Goal: Transaction & Acquisition: Obtain resource

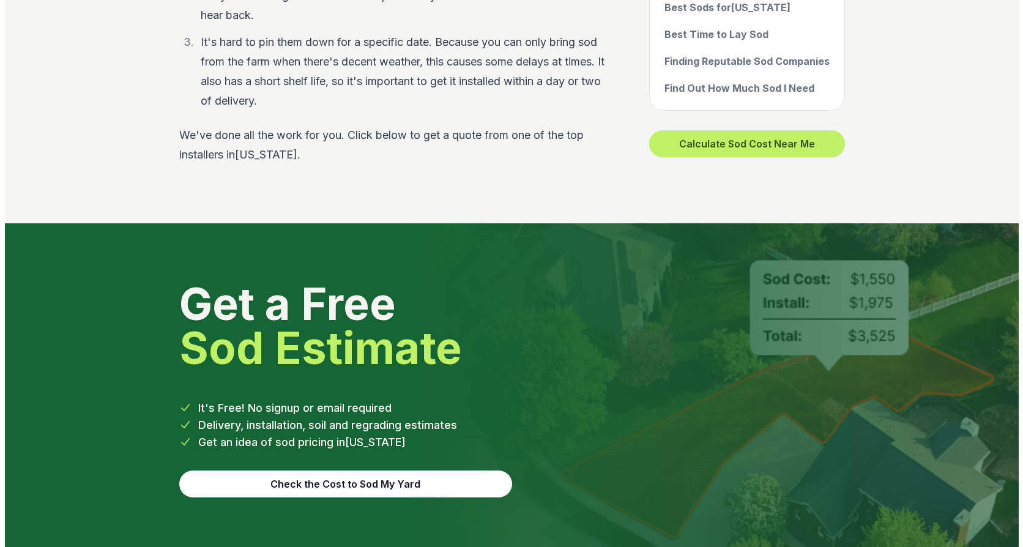
scroll to position [4772, 0]
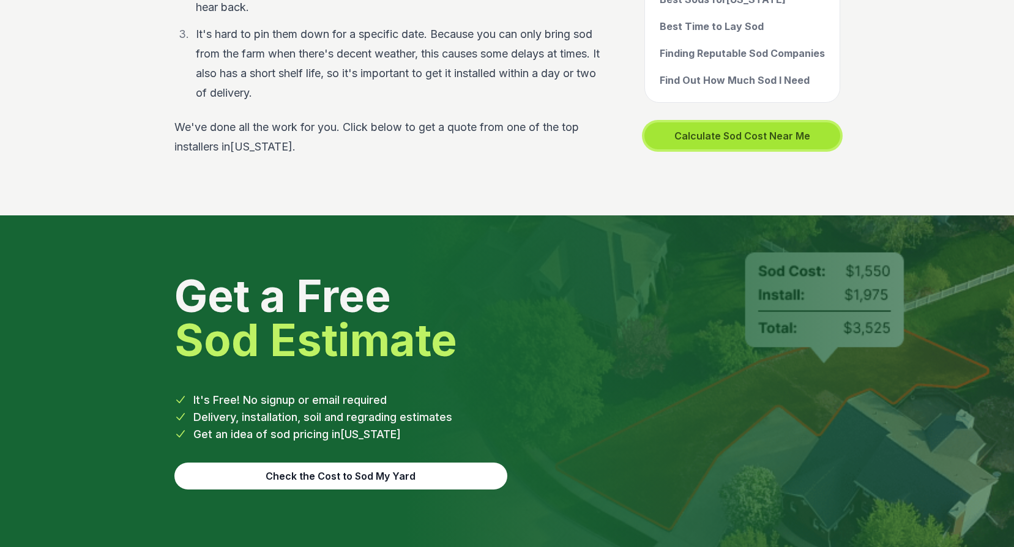
click at [767, 122] on button "Calculate Sod Cost Near Me" at bounding box center [742, 135] width 196 height 27
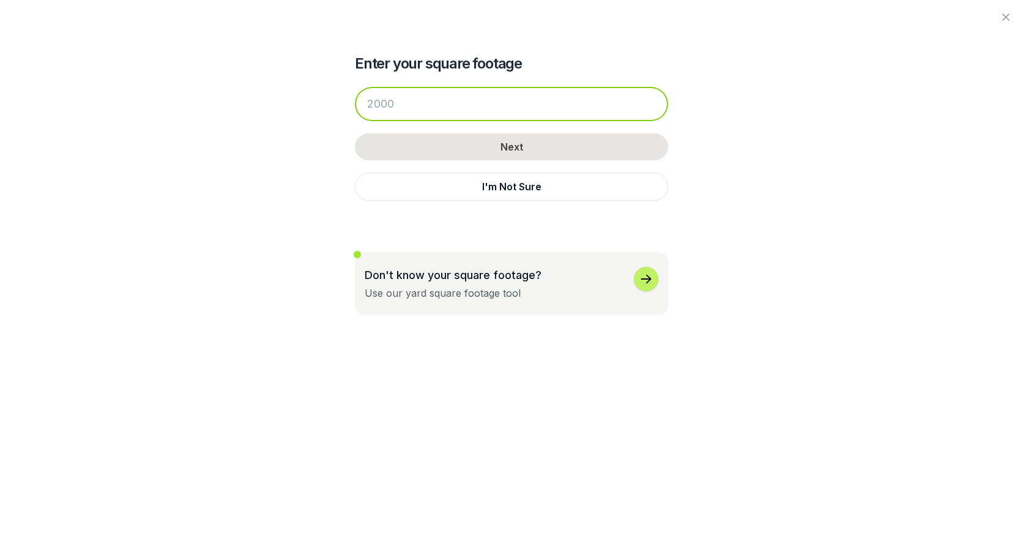
click at [407, 103] on input "number" at bounding box center [511, 104] width 313 height 34
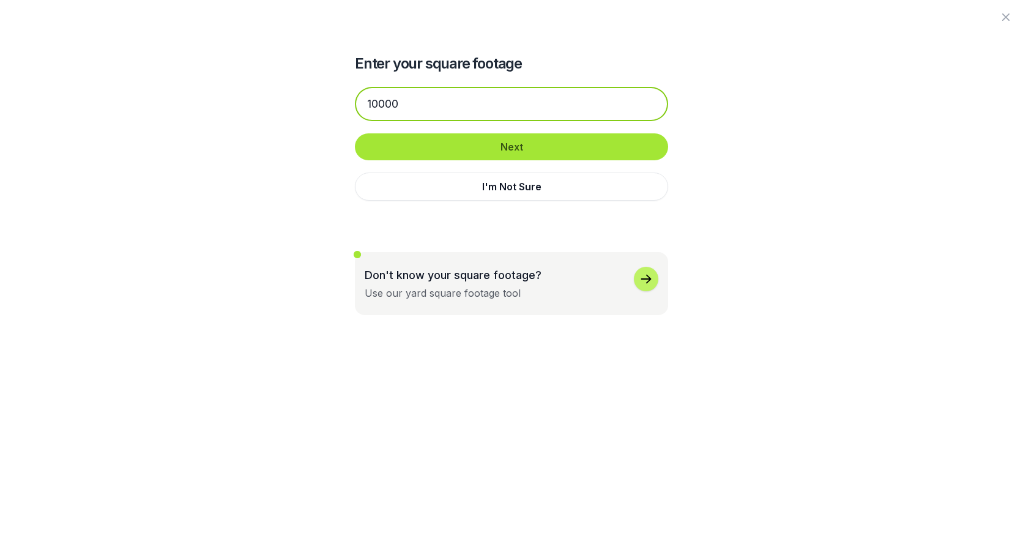
type input "10000"
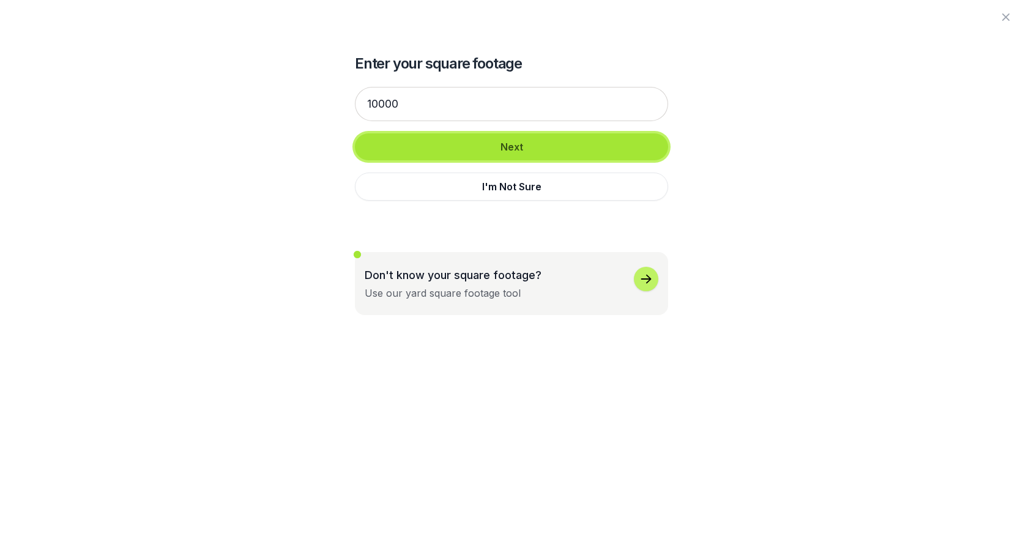
click at [527, 146] on button "Next" at bounding box center [511, 146] width 313 height 27
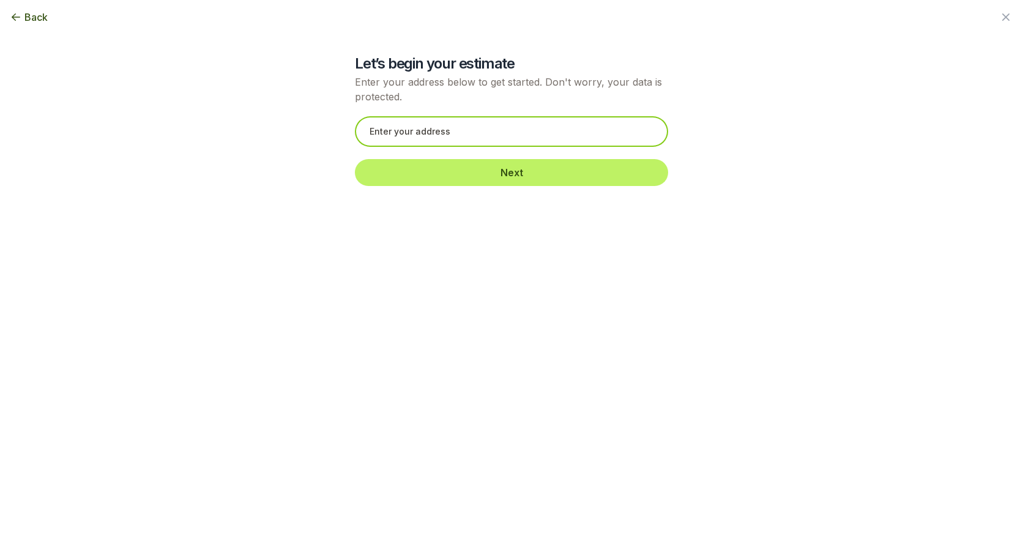
click at [398, 125] on input "text" at bounding box center [511, 131] width 313 height 31
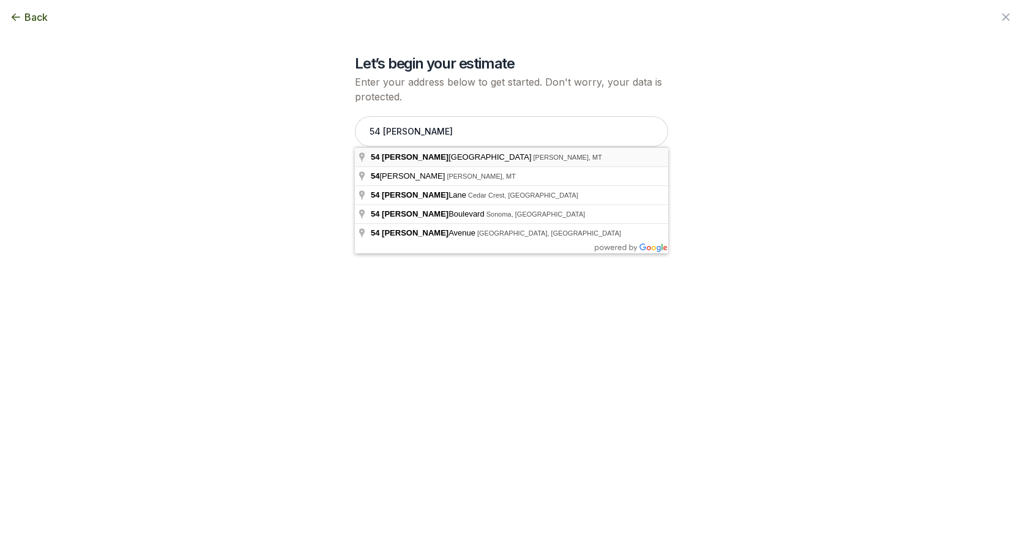
type input "[STREET_ADDRESS][PERSON_NAME][PERSON_NAME]"
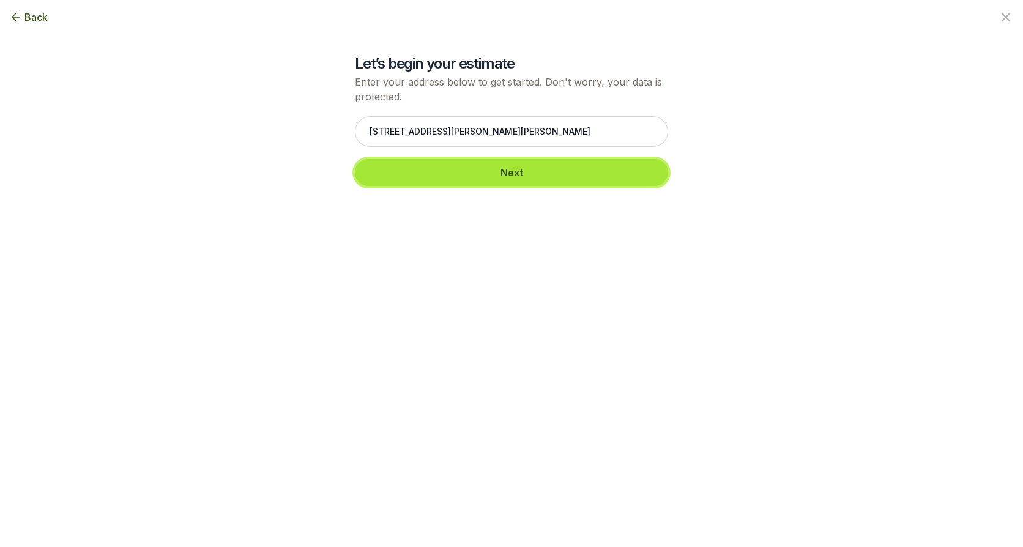
click at [521, 171] on button "Next" at bounding box center [511, 172] width 313 height 27
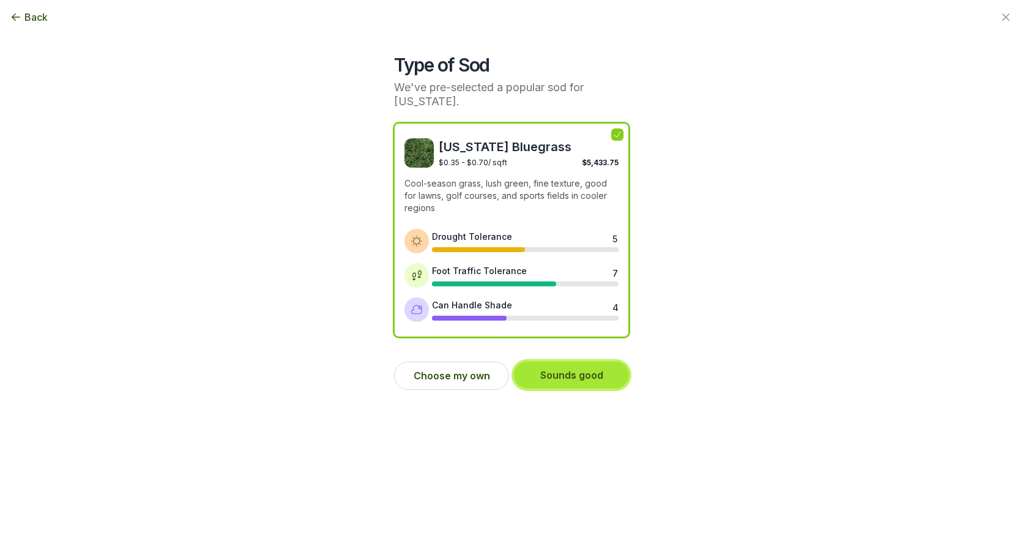
click at [582, 376] on button "Sounds good" at bounding box center [571, 375] width 115 height 27
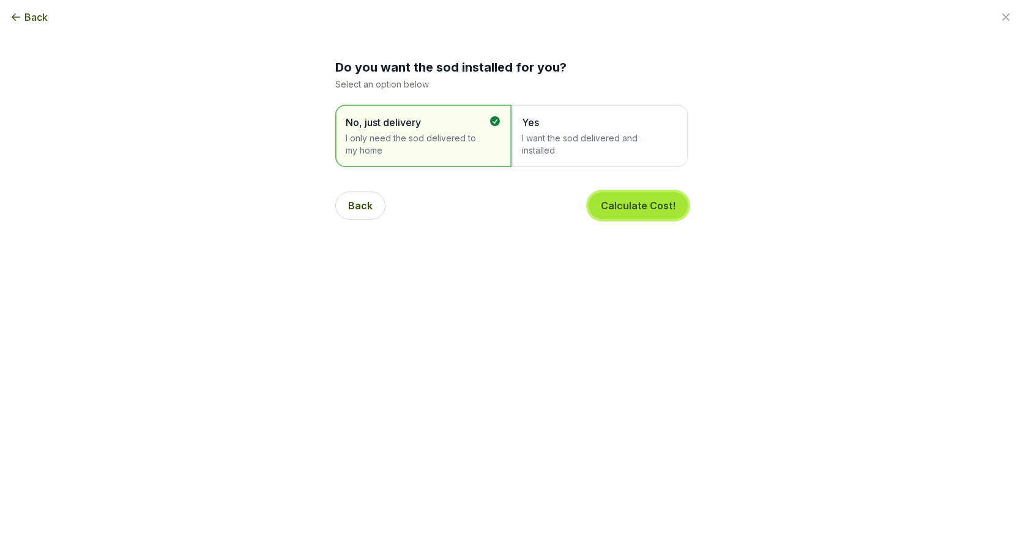
click at [644, 206] on button "Calculate Cost!" at bounding box center [638, 205] width 99 height 27
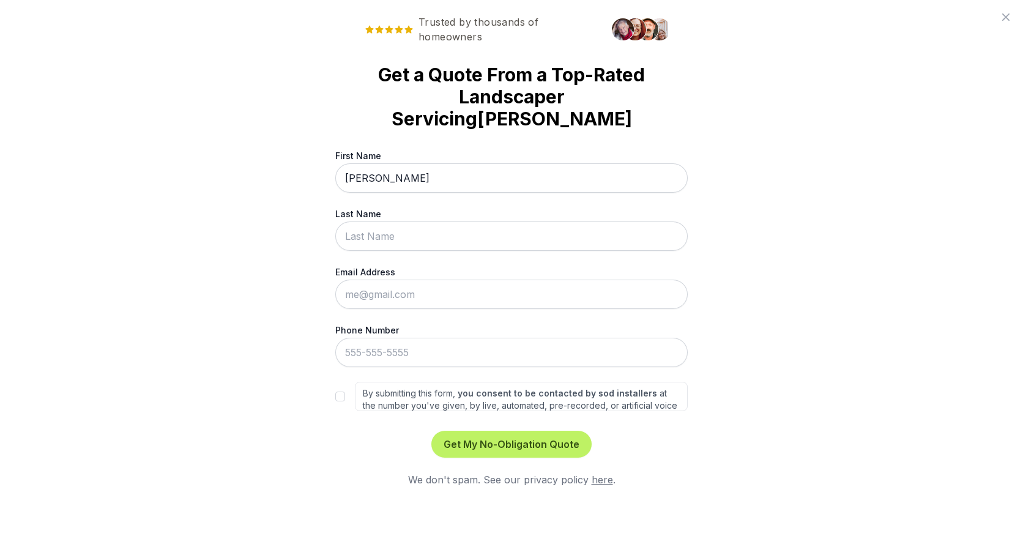
type input "[PERSON_NAME]"
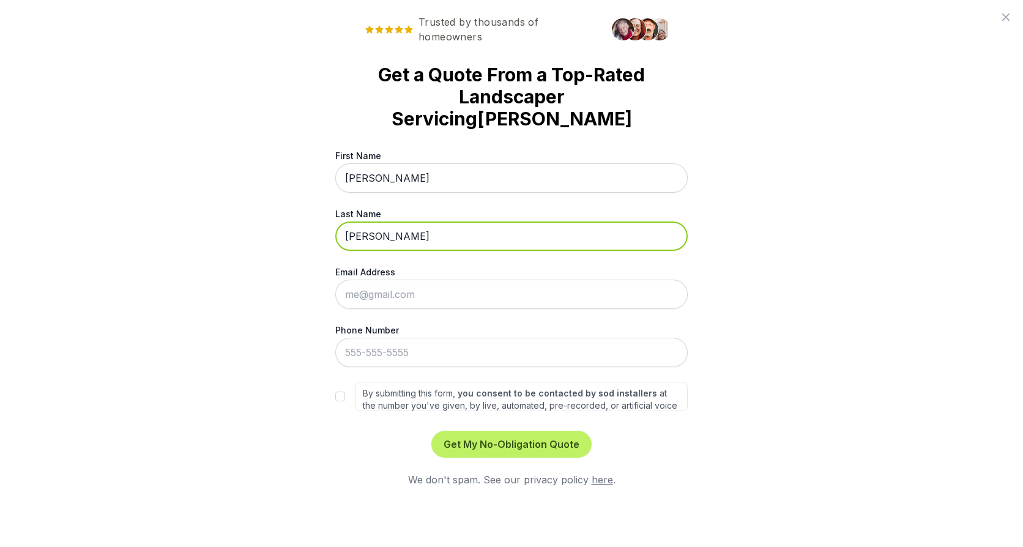
type input "[PERSON_NAME]"
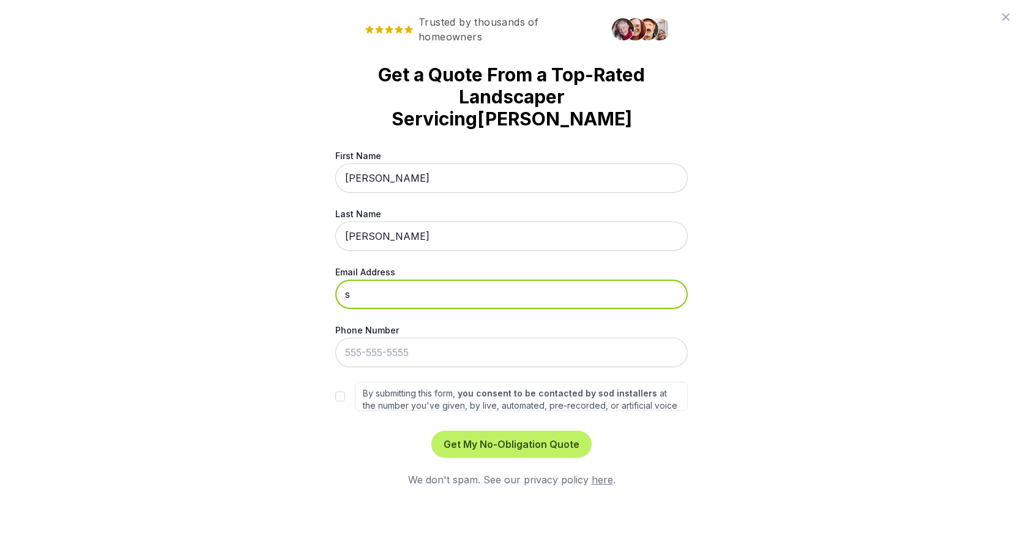
type input "[EMAIL_ADDRESS][DOMAIN_NAME]"
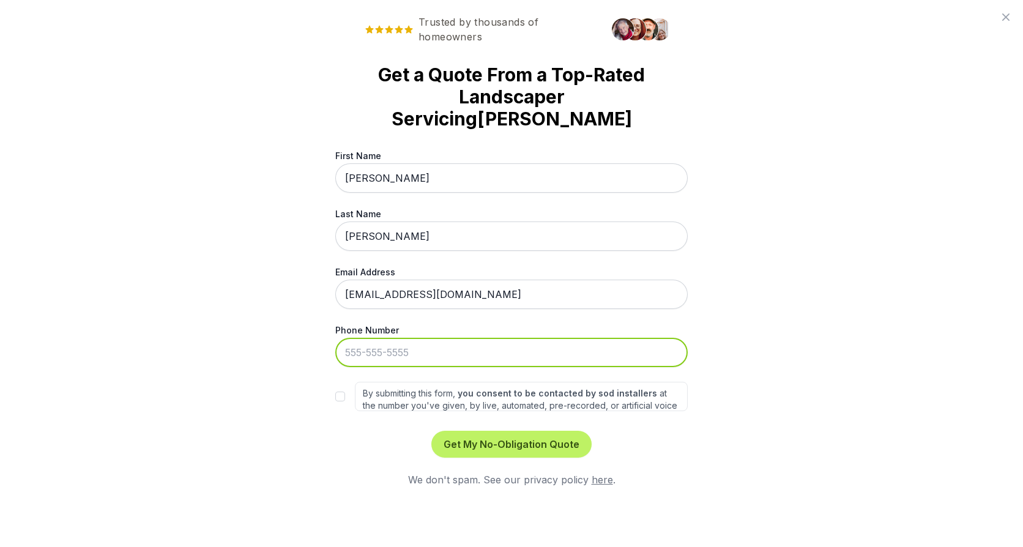
type input "[PHONE_NUMBER]"
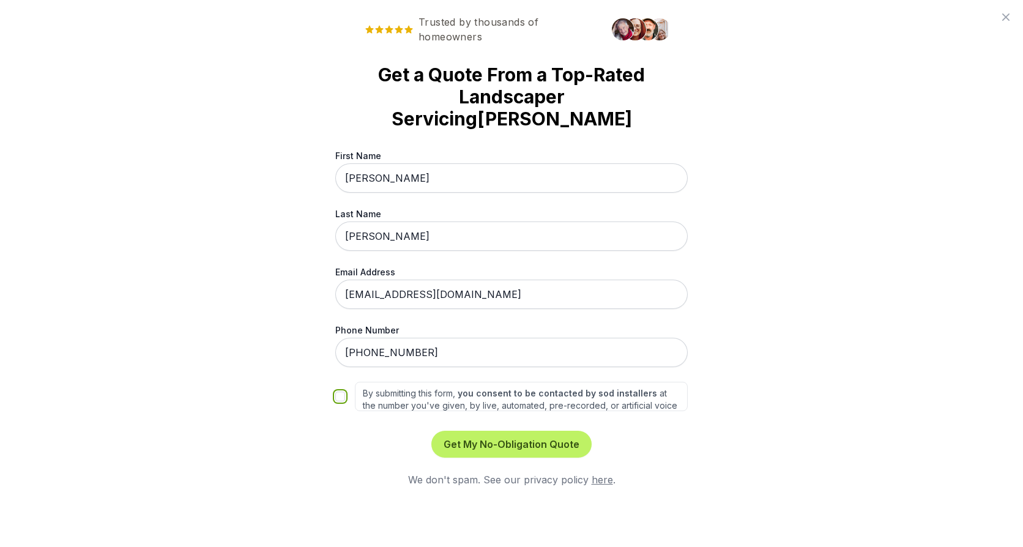
click at [341, 392] on input "By submitting this form, you consent to be contacted by sod installers at the n…" at bounding box center [340, 397] width 10 height 10
checkbox input "true"
click at [511, 431] on button "Get My No-Obligation Quote" at bounding box center [511, 444] width 160 height 27
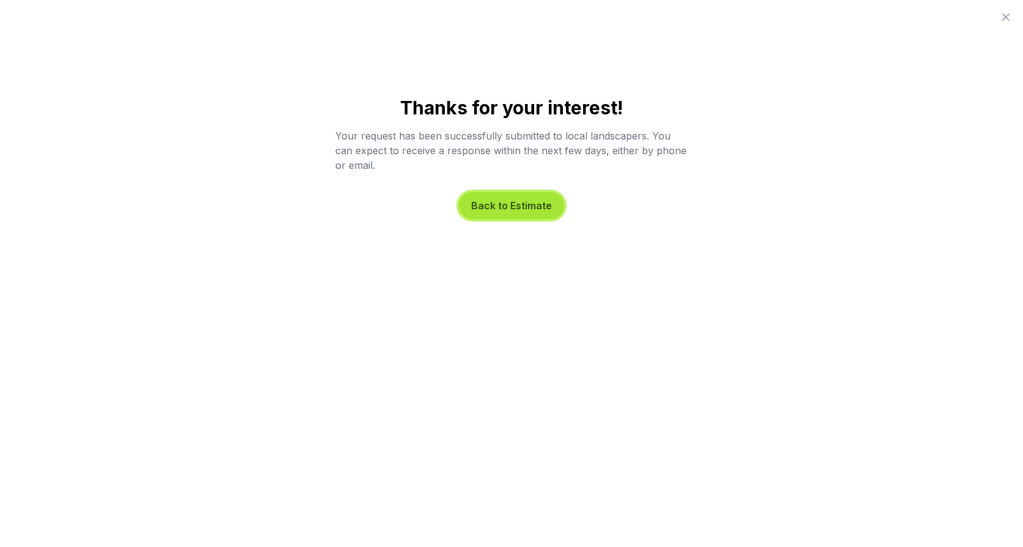
click at [537, 206] on button "Back to Estimate" at bounding box center [511, 205] width 105 height 27
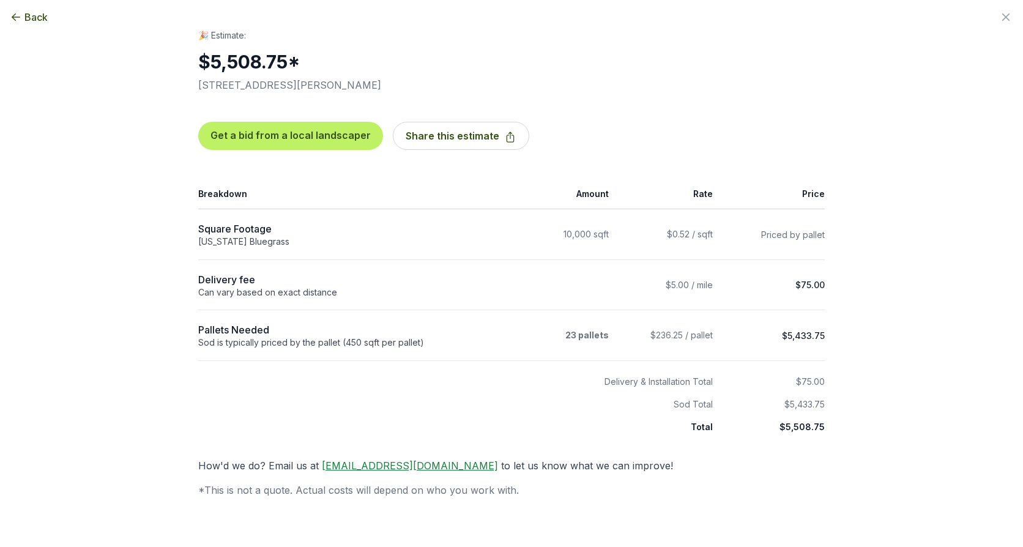
click at [33, 17] on span "Back" at bounding box center [35, 17] width 23 height 15
